Goal: Task Accomplishment & Management: Use online tool/utility

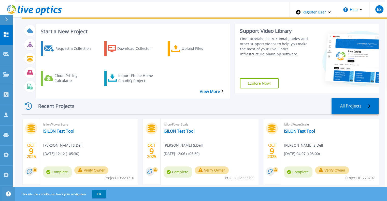
scroll to position [24, 0]
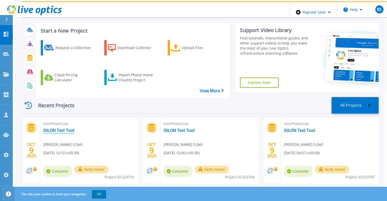
click at [54, 128] on link "ISILON Test Tool" at bounding box center [58, 130] width 31 height 5
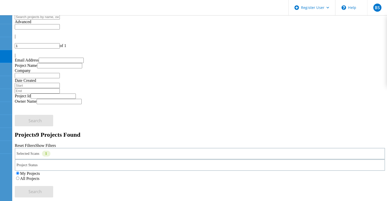
click at [114, 148] on div "Selected Scans 1" at bounding box center [200, 153] width 370 height 11
click at [39, 176] on label "All Projects" at bounding box center [29, 178] width 19 height 4
click at [19, 177] on input "All Projects" at bounding box center [17, 178] width 3 height 3
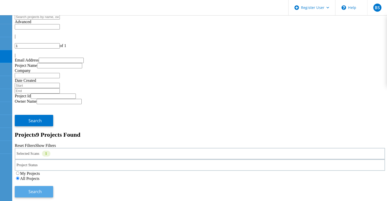
click at [42, 189] on span "Search" at bounding box center [34, 192] width 13 height 6
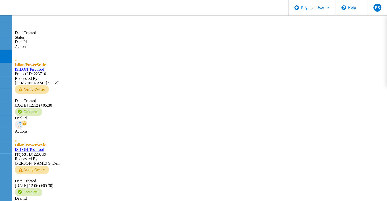
scroll to position [218, 0]
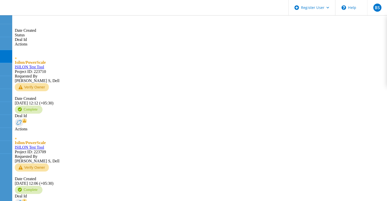
type input "2"
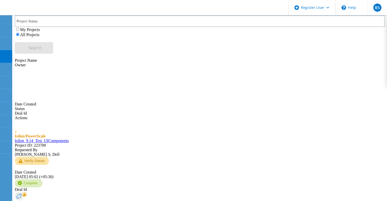
scroll to position [169, 0]
